Goal: Information Seeking & Learning: Check status

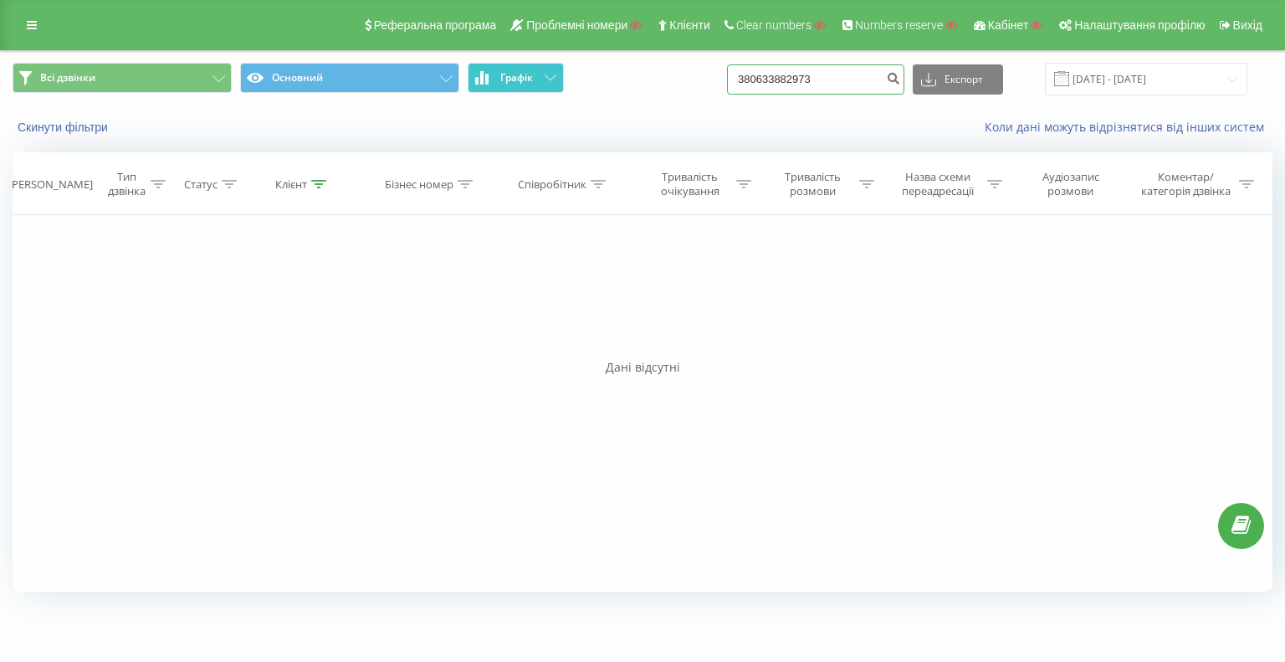
drag, startPoint x: 844, startPoint y: 87, endPoint x: 515, endPoint y: 66, distance: 329.4
click at [540, 66] on div "Всі дзвінки Основний Графік 380633882973 Експорт .csv .xls .xlsx 20.05.2025 - 2…" at bounding box center [643, 79] width 1260 height 33
paste input "78"
type input "78"
click at [900, 81] on icon "submit" at bounding box center [893, 76] width 14 height 10
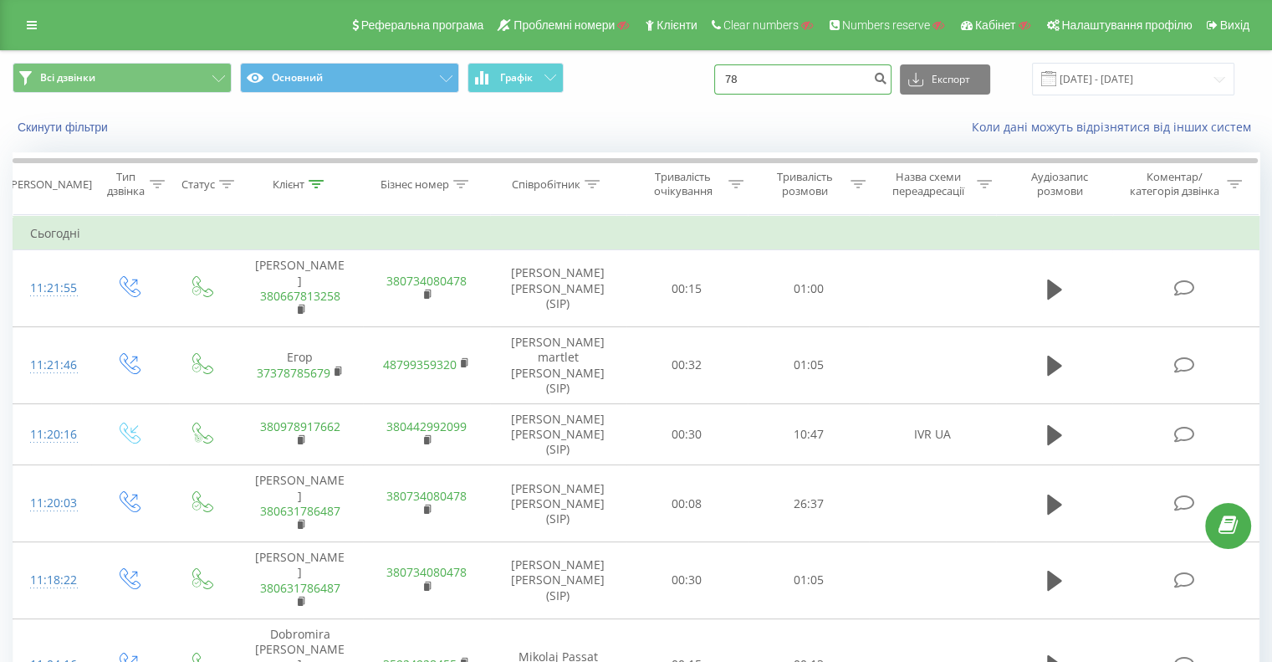
drag, startPoint x: 700, startPoint y: 73, endPoint x: 632, endPoint y: 81, distance: 68.3
click at [629, 73] on div "Всі дзвінки Основний Графік 78 Експорт .csv .xls .xlsx [DATE] - [DATE]" at bounding box center [636, 79] width 1247 height 33
paste input "380443860491"
type input "380443860491"
click at [888, 77] on icon "submit" at bounding box center [880, 76] width 14 height 10
